Goal: Task Accomplishment & Management: Complete application form

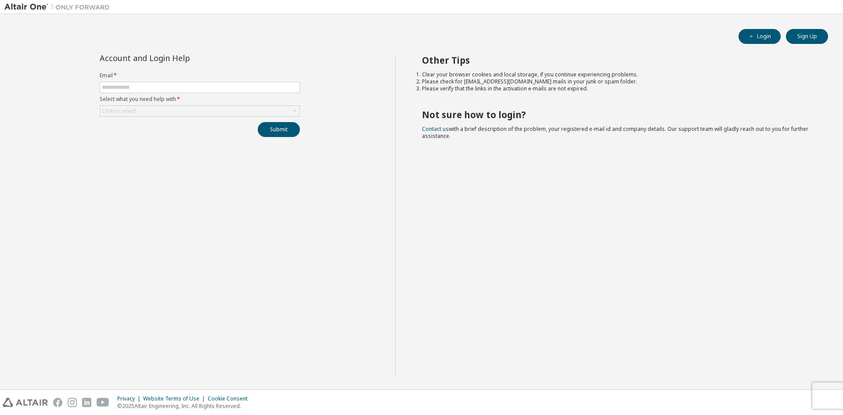
click at [218, 88] on input "text" at bounding box center [200, 87] width 196 height 7
click at [192, 109] on div "Click to select" at bounding box center [199, 111] width 199 height 11
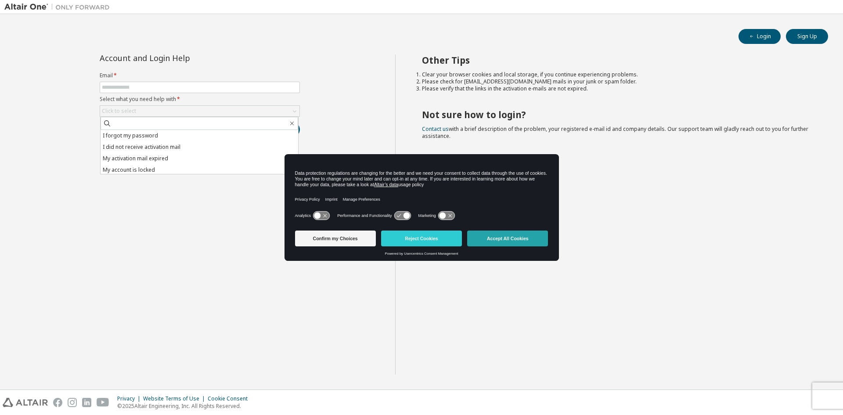
click at [518, 240] on button "Accept All Cookies" at bounding box center [507, 239] width 81 height 16
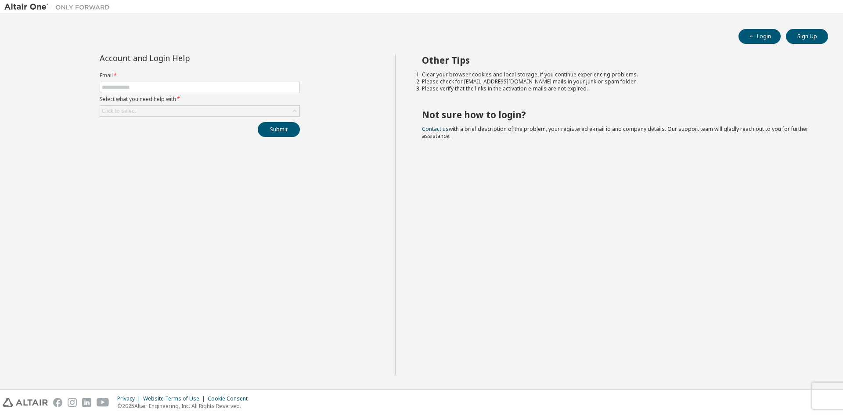
click at [228, 105] on form "Email * Select what you need help with * Click to select" at bounding box center [200, 94] width 200 height 45
click at [228, 108] on div "Click to select" at bounding box center [199, 111] width 199 height 11
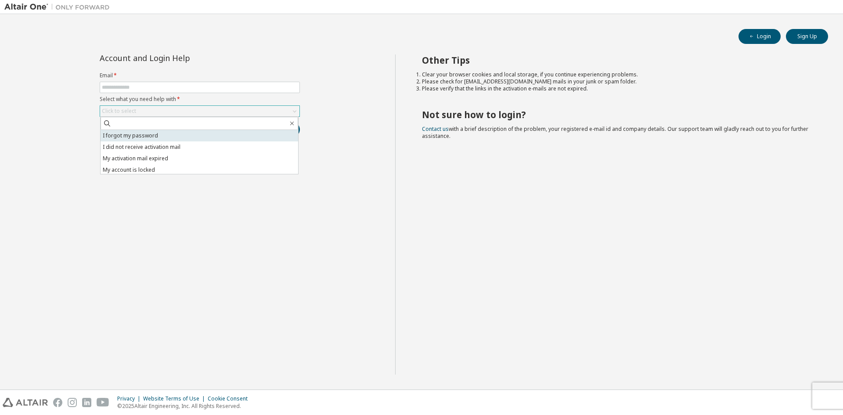
click at [184, 140] on li "I forgot my password" at bounding box center [200, 135] width 198 height 11
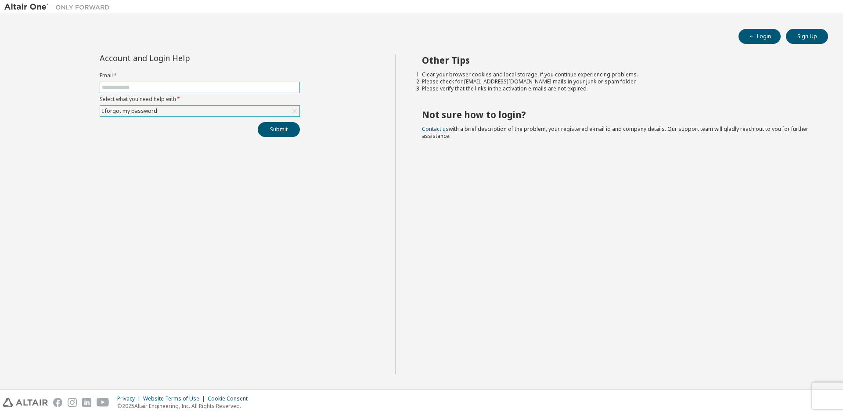
click at [173, 89] on input "text" at bounding box center [200, 87] width 196 height 7
type input "**********"
click at [258, 122] on button "Submit" at bounding box center [279, 129] width 42 height 15
click at [188, 114] on div "I forgot my password" at bounding box center [199, 111] width 199 height 11
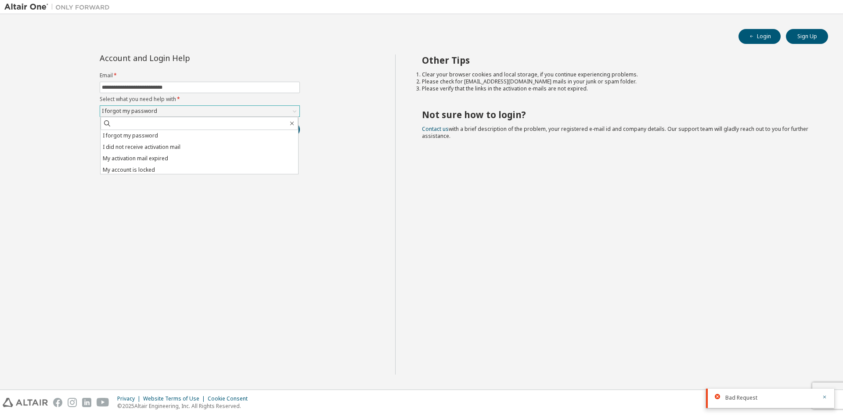
click at [188, 114] on div "I forgot my password" at bounding box center [199, 111] width 199 height 11
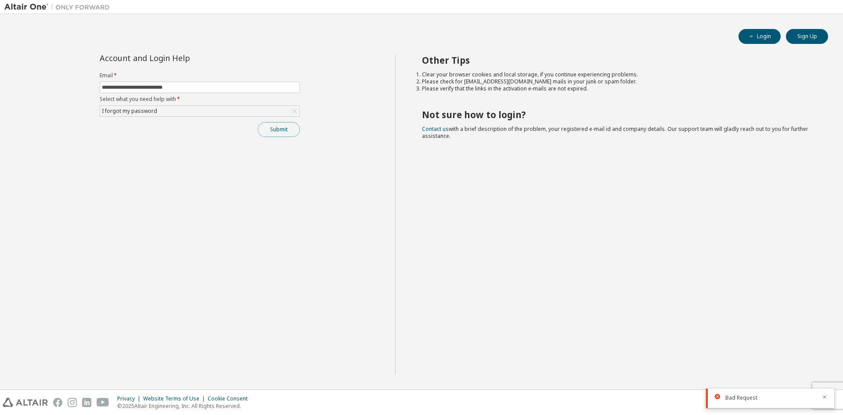
click at [262, 124] on button "Submit" at bounding box center [279, 129] width 42 height 15
click at [803, 39] on button "Sign Up" at bounding box center [807, 36] width 42 height 15
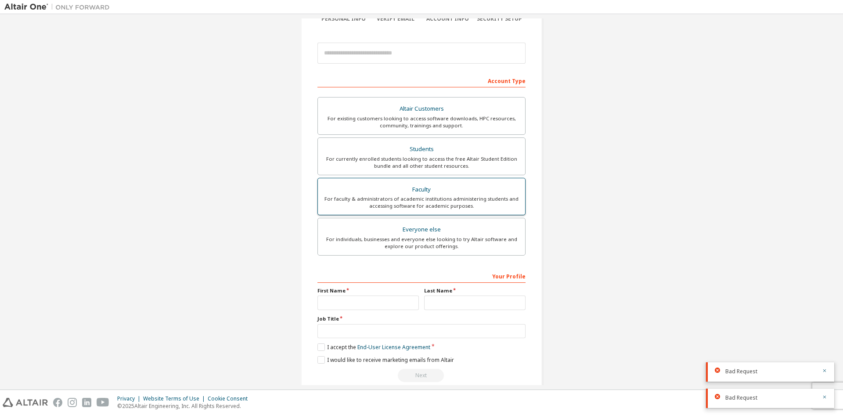
scroll to position [98, 0]
